Goal: Find specific page/section: Find specific page/section

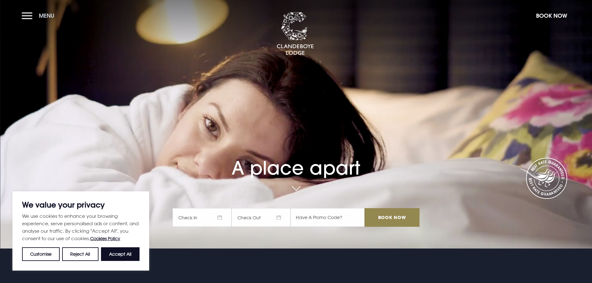
click at [29, 17] on button "Menu" at bounding box center [40, 15] width 36 height 13
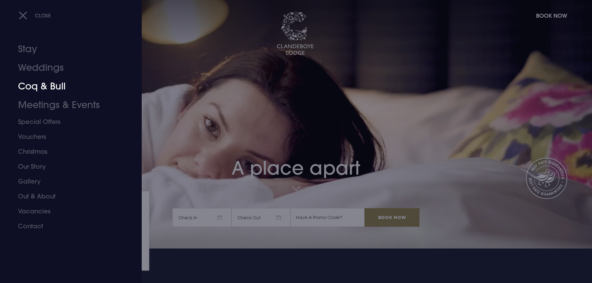
click at [30, 88] on link "Coq & Bull" at bounding box center [67, 86] width 98 height 19
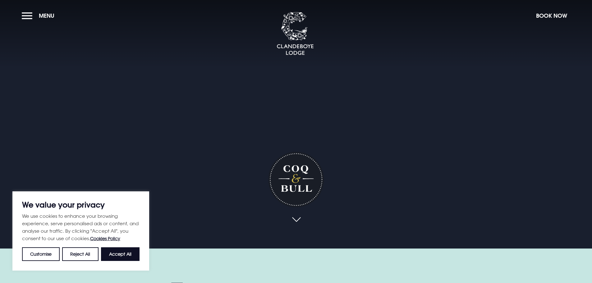
click at [118, 254] on button "Accept All" at bounding box center [120, 255] width 39 height 14
checkbox input "true"
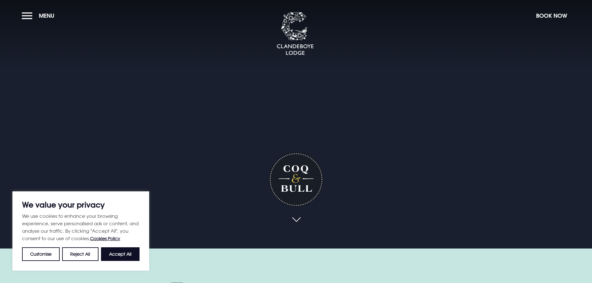
checkbox input "true"
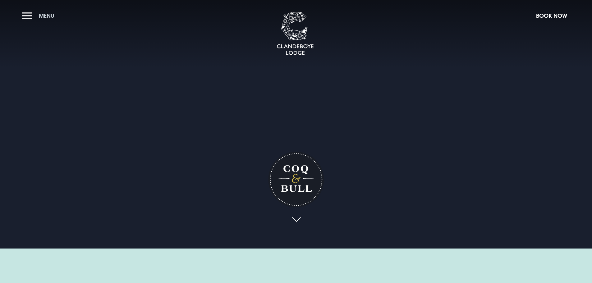
click at [25, 15] on button "Menu" at bounding box center [40, 15] width 36 height 13
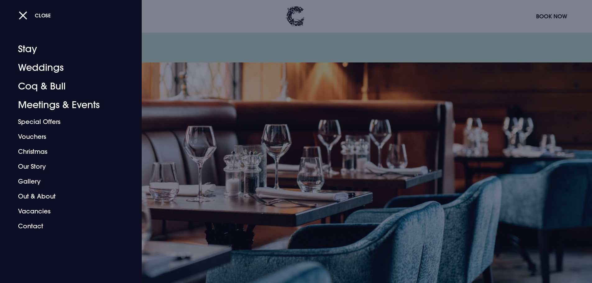
scroll to position [798, 0]
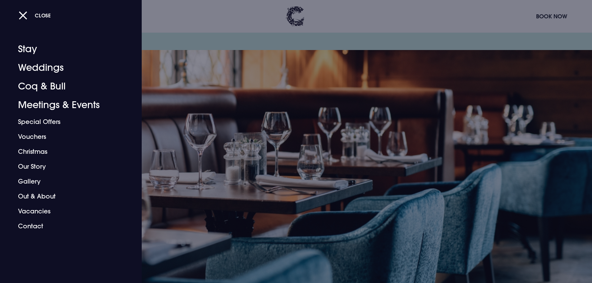
click at [429, 229] on div at bounding box center [296, 141] width 592 height 283
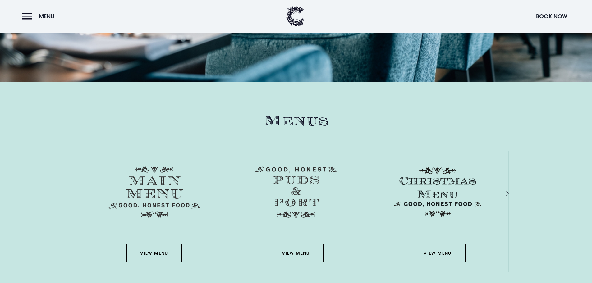
scroll to position [1016, 0]
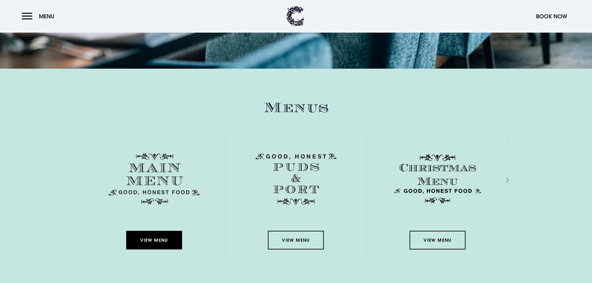
click at [151, 240] on link "View Menu" at bounding box center [154, 240] width 56 height 19
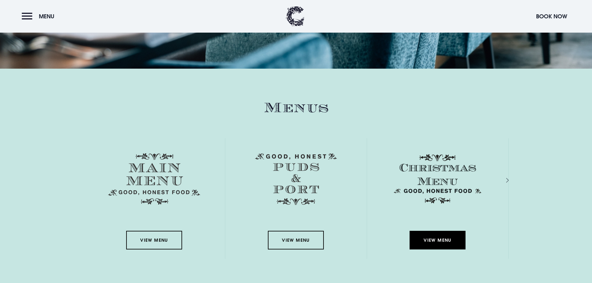
click at [441, 242] on link "View Menu" at bounding box center [438, 240] width 56 height 19
